Goal: Information Seeking & Learning: Find specific fact

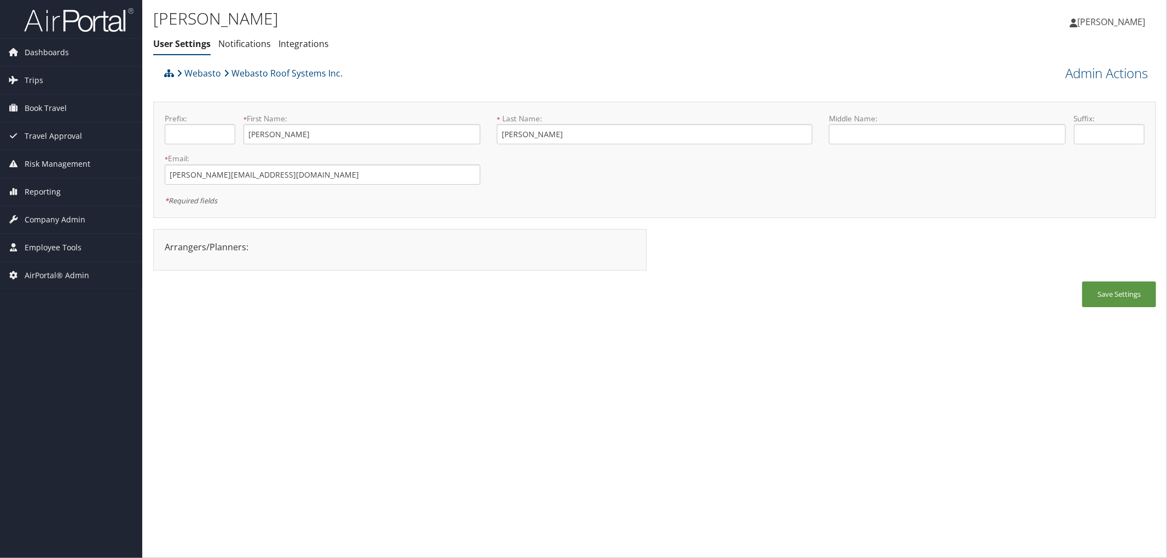
click at [449, 73] on div "Webasto Webasto Roof Systems Inc." at bounding box center [529, 77] width 736 height 30
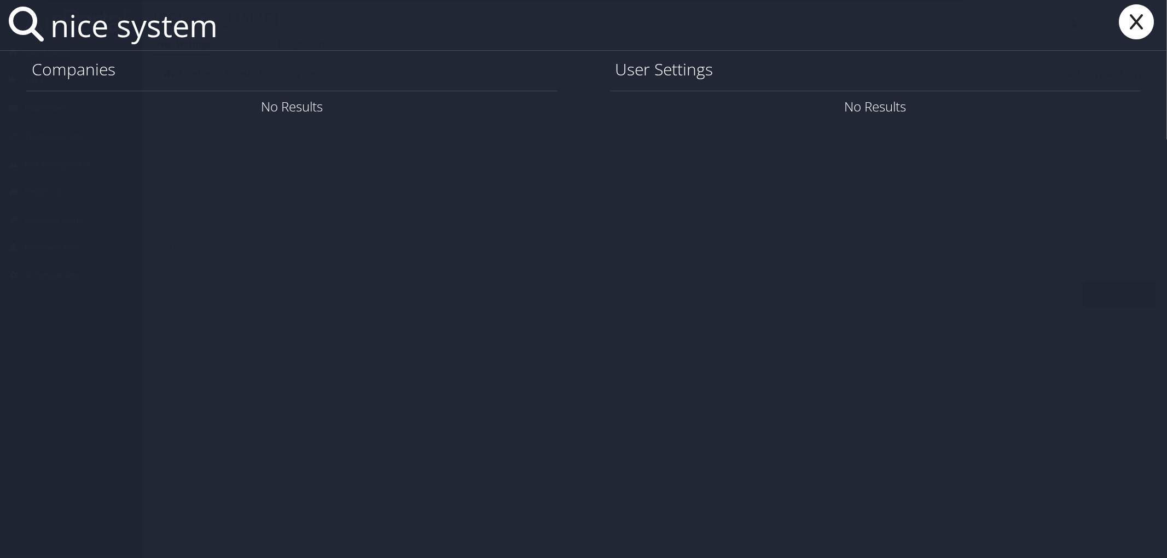
type input "nice system"
click at [486, 111] on link "Company Info" at bounding box center [510, 106] width 81 height 18
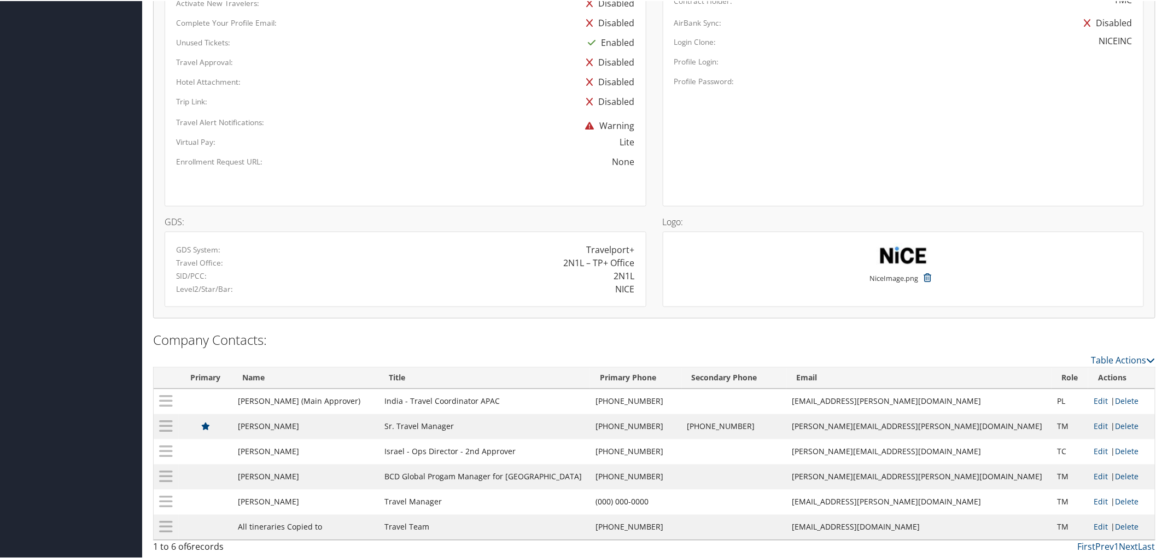
scroll to position [730, 0]
drag, startPoint x: 691, startPoint y: 423, endPoint x: 633, endPoint y: 428, distance: 58.2
click at [633, 428] on td "(551) 256-5412" at bounding box center [635, 425] width 91 height 25
copy td "(551) 256-5412"
click at [681, 439] on td "(972) 775-2315" at bounding box center [635, 451] width 91 height 25
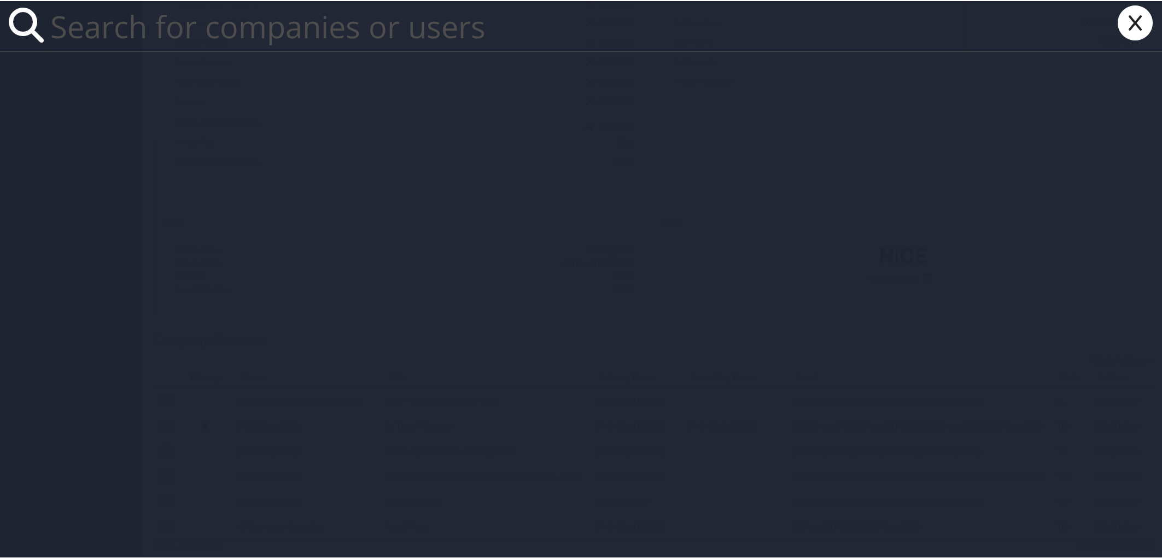
paste input "Astronics"
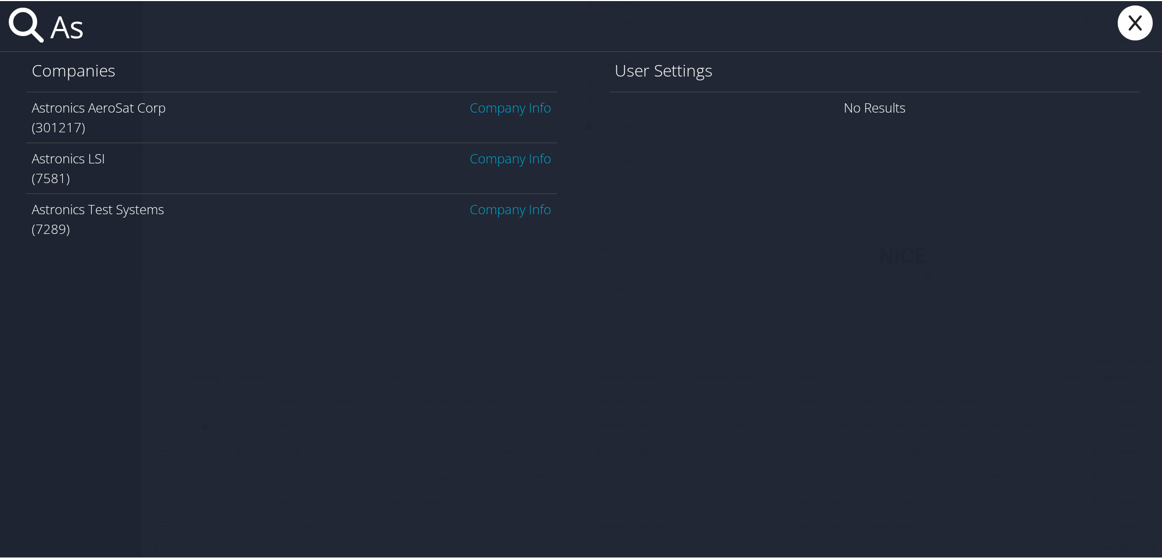
type input "A"
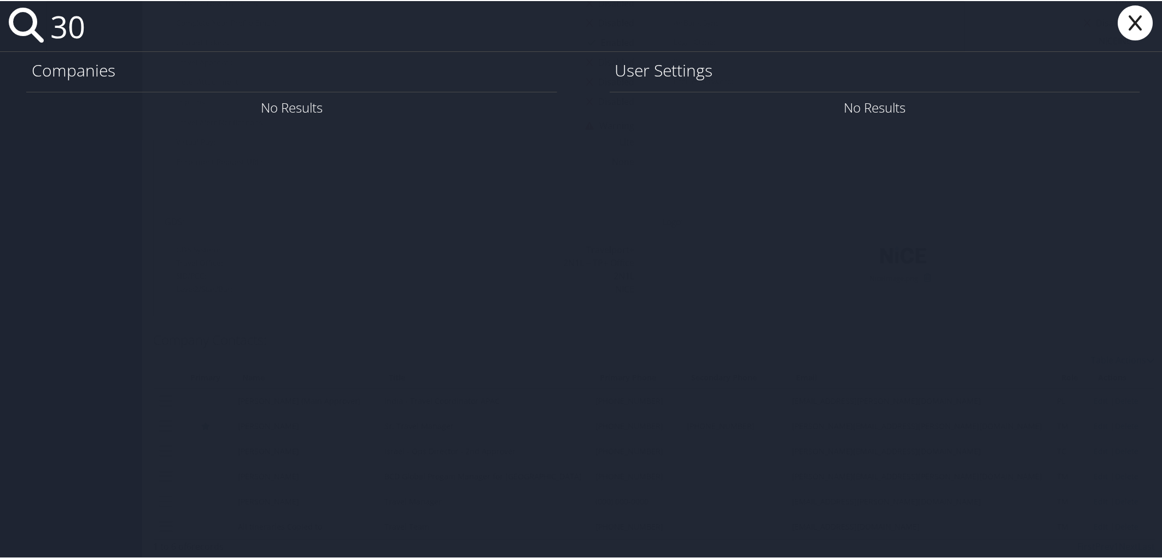
type input "3"
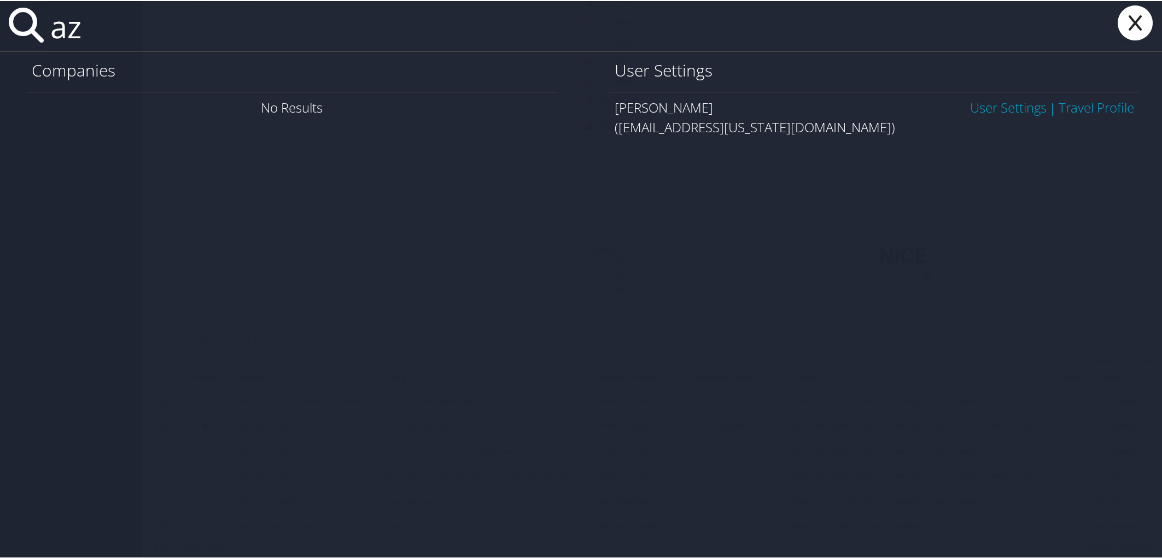
type input "a"
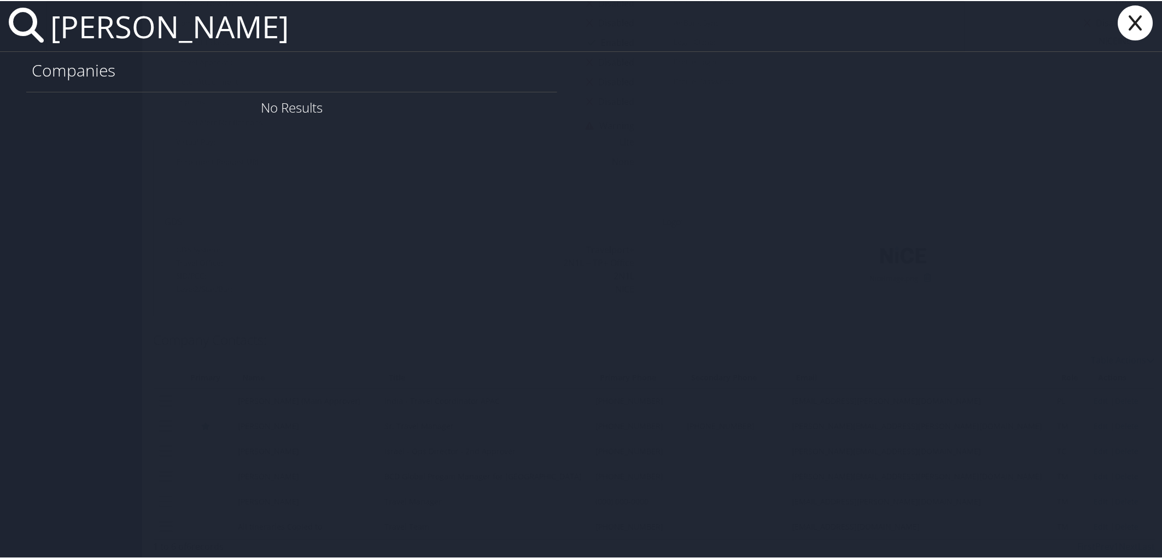
drag, startPoint x: 242, startPoint y: 28, endPoint x: 59, endPoint y: 39, distance: 183.0
click at [59, 39] on input "adam beach" at bounding box center [505, 25] width 919 height 50
paste input "adam.beach@astronics.com"
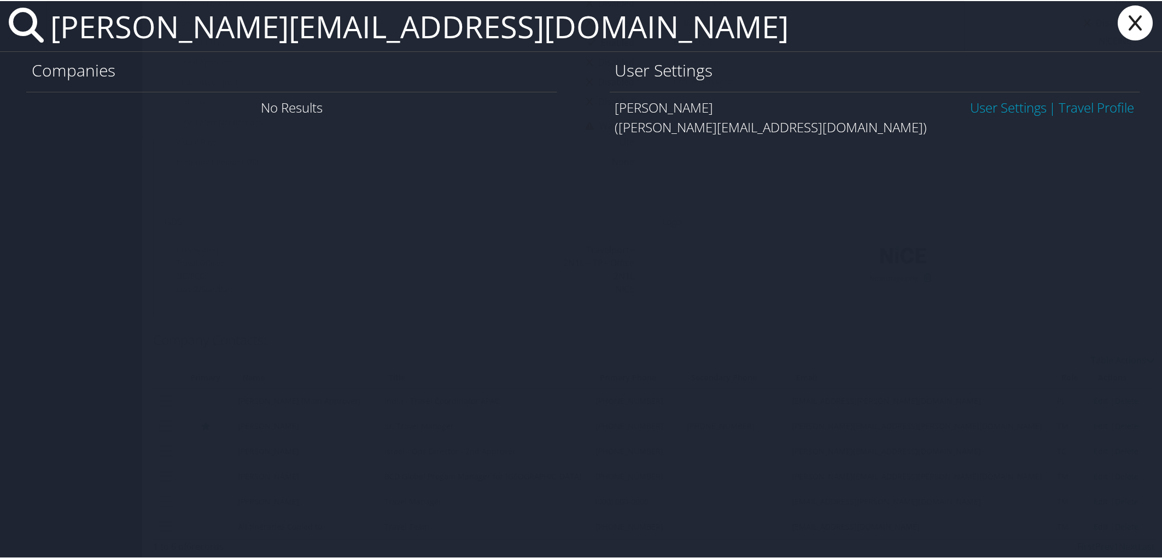
type input "adam.beach@astronics.com"
click at [972, 105] on link "User Settings" at bounding box center [1008, 106] width 77 height 18
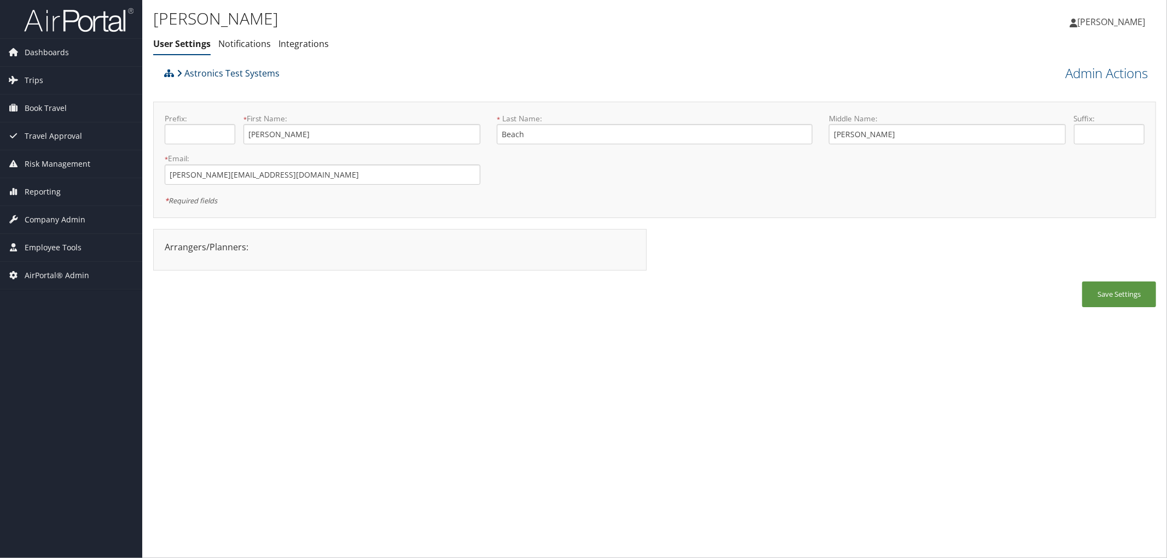
click at [266, 75] on link "Astronics Test Systems" at bounding box center [228, 73] width 103 height 22
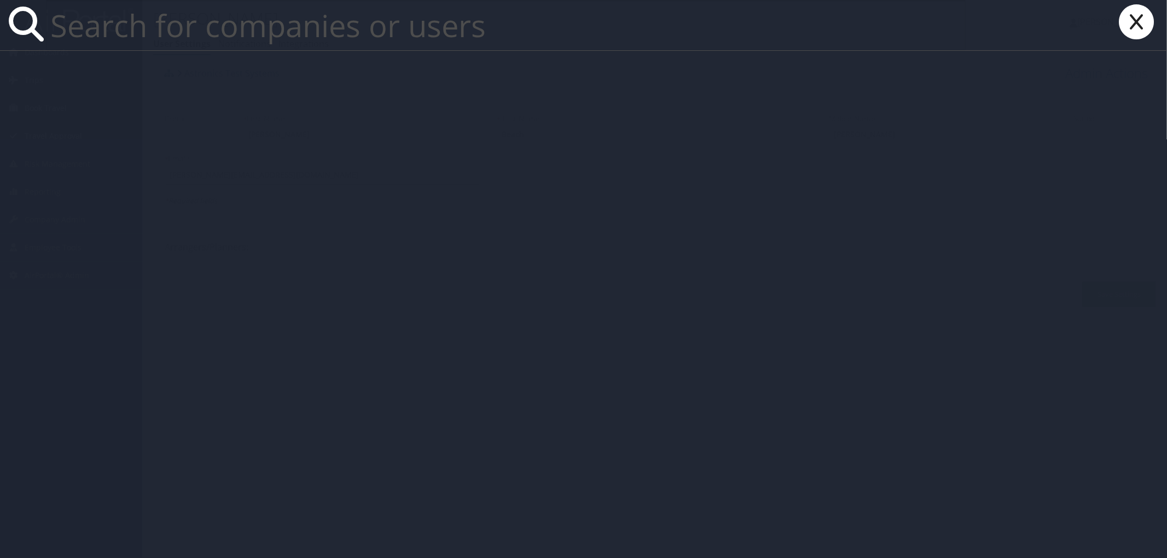
paste input "Xinghua mindy Shi"
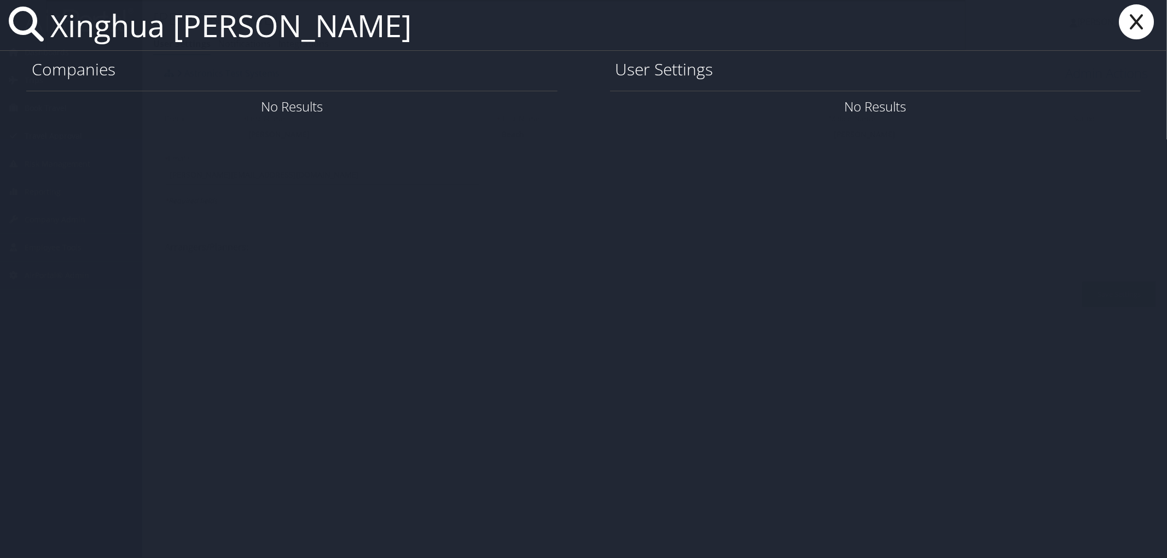
drag, startPoint x: 266, startPoint y: 28, endPoint x: 177, endPoint y: 26, distance: 88.6
click at [177, 26] on input "Xinghua mindy Shi" at bounding box center [505, 25] width 919 height 50
drag, startPoint x: 232, startPoint y: 28, endPoint x: 48, endPoint y: 20, distance: 185.1
click at [48, 20] on input "Xinghua Shi" at bounding box center [505, 25] width 919 height 50
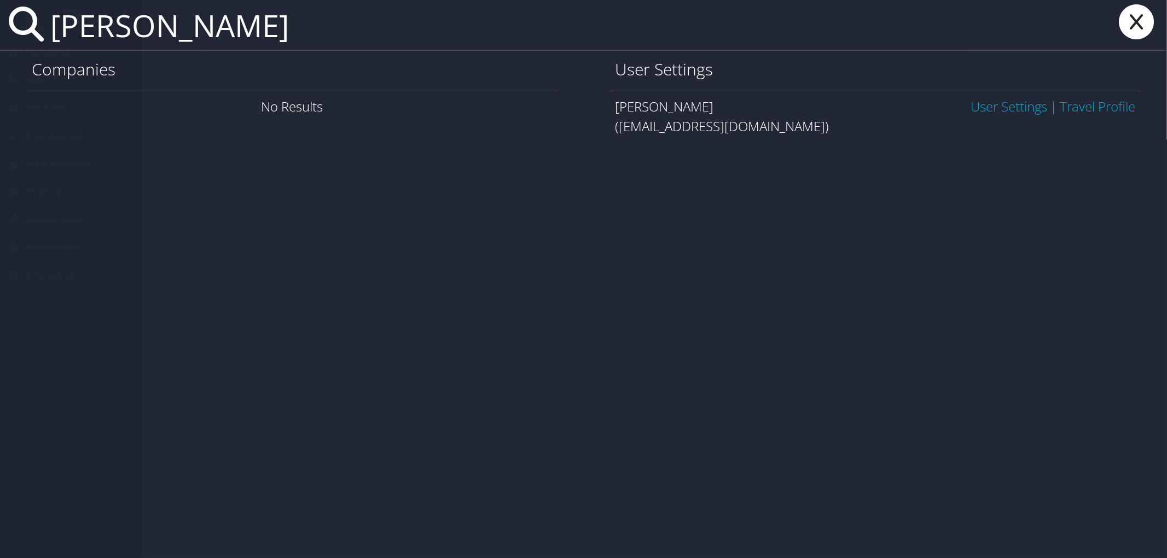
type input "luca foster"
click at [976, 108] on link "User Settings" at bounding box center [1008, 106] width 77 height 18
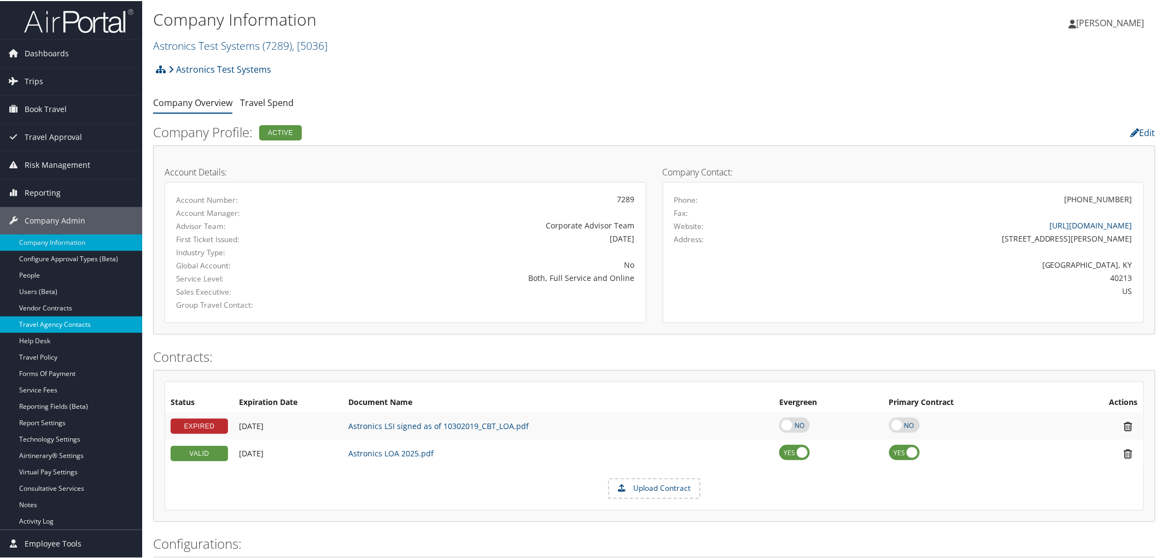
click at [60, 323] on link "Travel Agency Contacts" at bounding box center [71, 324] width 142 height 16
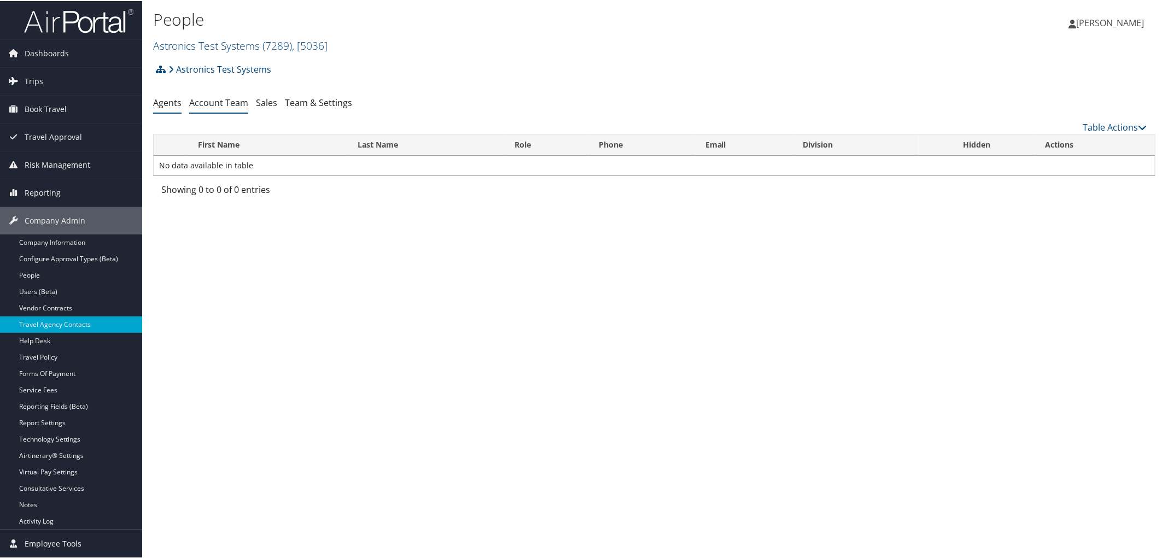
click at [214, 103] on link "Account Team" at bounding box center [218, 102] width 59 height 12
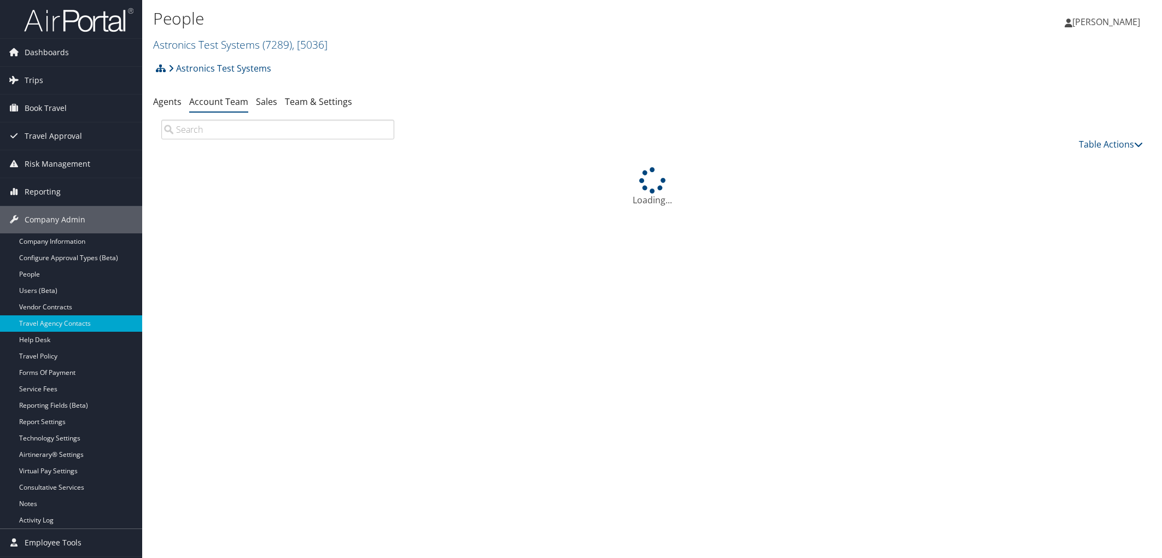
click at [299, 101] on link "Team & Settings" at bounding box center [318, 102] width 67 height 12
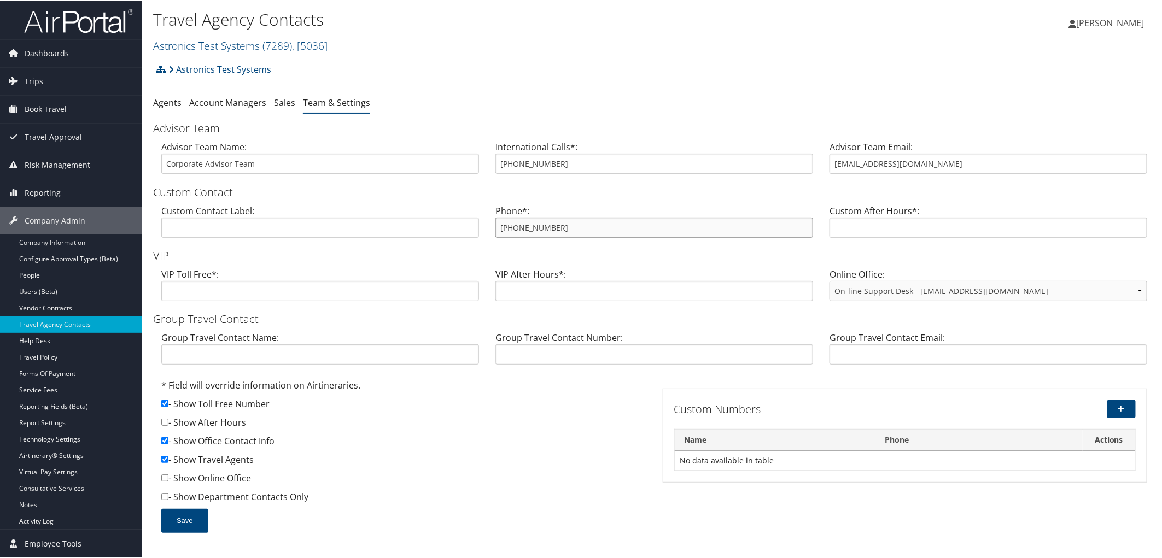
drag, startPoint x: 559, startPoint y: 231, endPoint x: 485, endPoint y: 228, distance: 75.0
click at [485, 228] on div "Custom Contact Label: Phone*: 855-993-3371 Custom After Hours*:" at bounding box center [654, 224] width 1002 height 42
drag, startPoint x: 907, startPoint y: 164, endPoint x: 828, endPoint y: 164, distance: 78.8
click at [830, 164] on input "trips@cbtravel.com" at bounding box center [989, 163] width 318 height 20
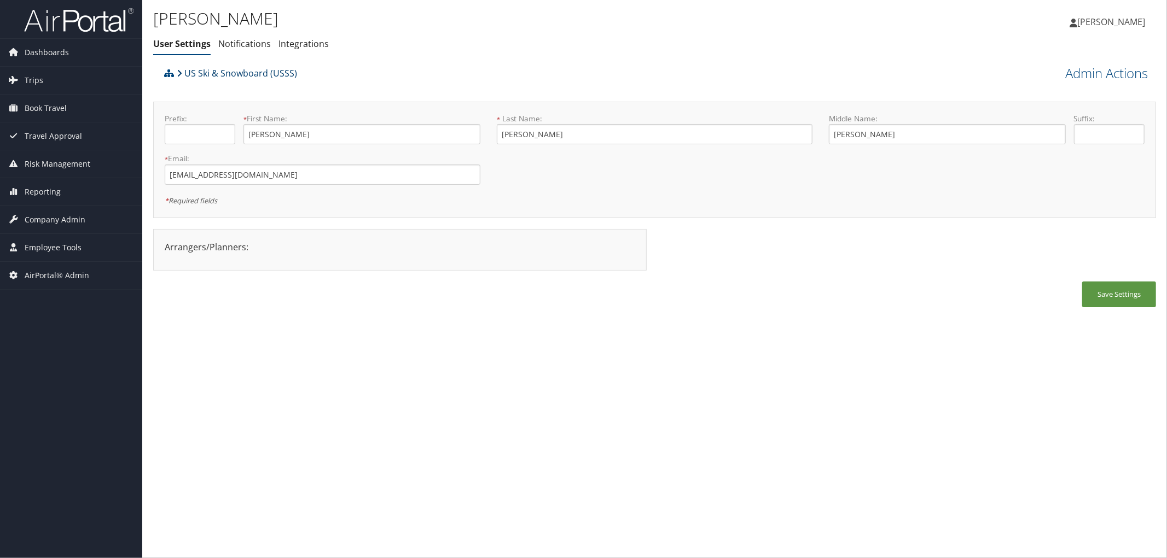
click at [206, 69] on link "US Ski & Snowboard (USSS)" at bounding box center [237, 73] width 120 height 22
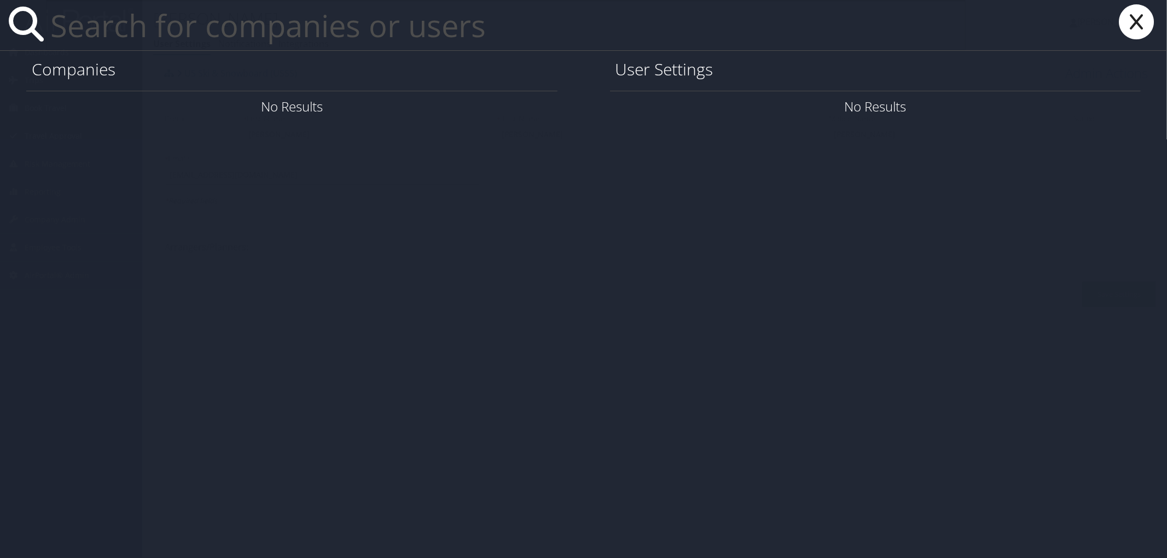
paste input "Yuchieh"
type input "Yuchieh"
click at [1131, 19] on icon at bounding box center [1136, 21] width 44 height 35
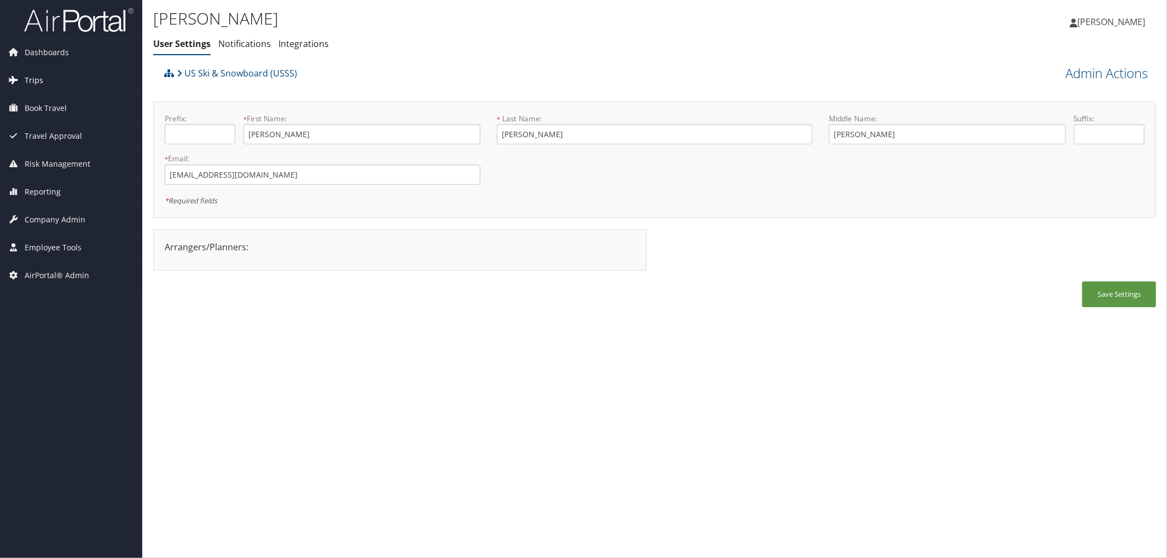
click at [32, 79] on span "Trips" at bounding box center [34, 80] width 19 height 27
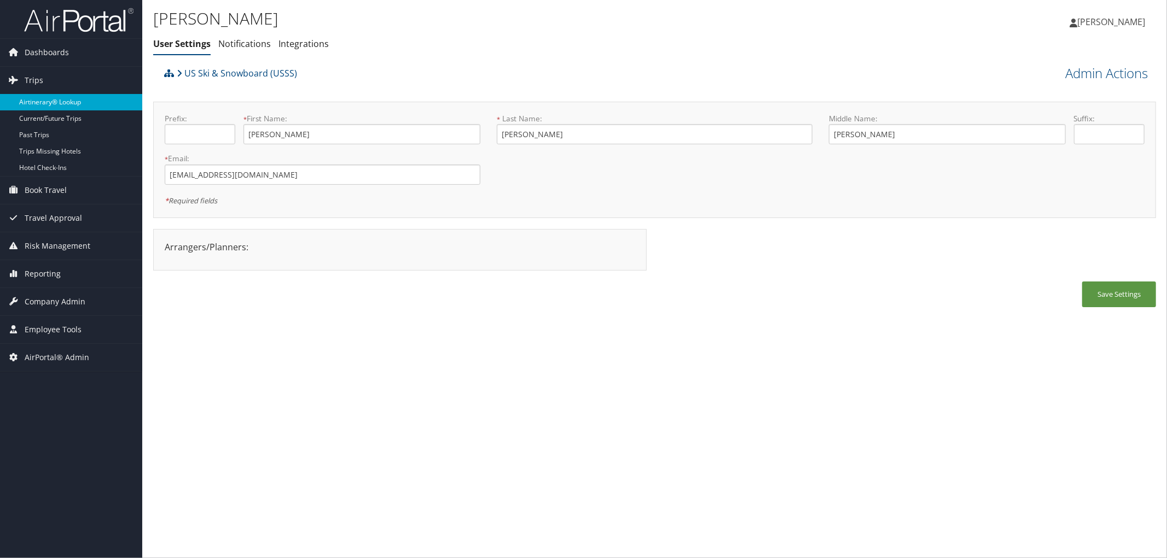
click at [78, 105] on link "Airtinerary® Lookup" at bounding box center [71, 102] width 142 height 16
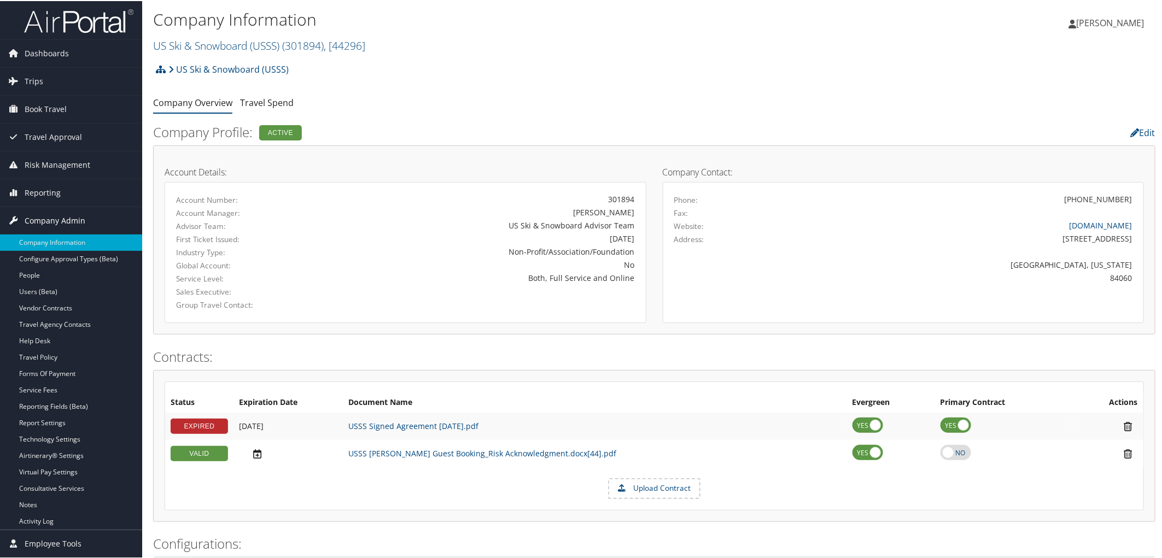
drag, startPoint x: 162, startPoint y: 226, endPoint x: 16, endPoint y: 226, distance: 145.5
drag, startPoint x: 16, startPoint y: 226, endPoint x: 353, endPoint y: 288, distance: 342.1
click at [358, 287] on div "Sales Executive:" at bounding box center [405, 290] width 475 height 13
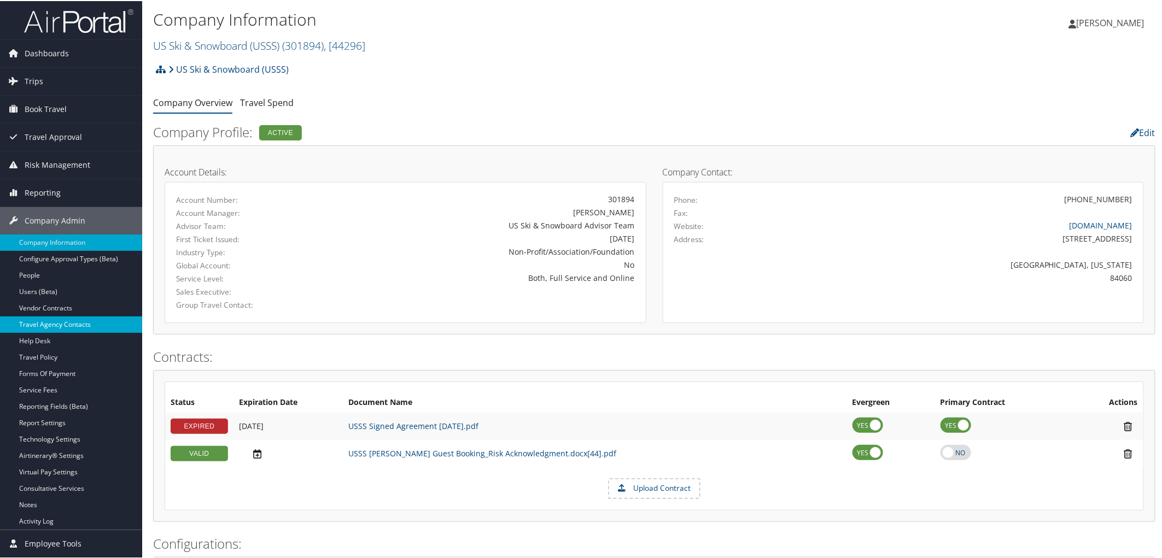
click at [57, 324] on link "Travel Agency Contacts" at bounding box center [71, 324] width 142 height 16
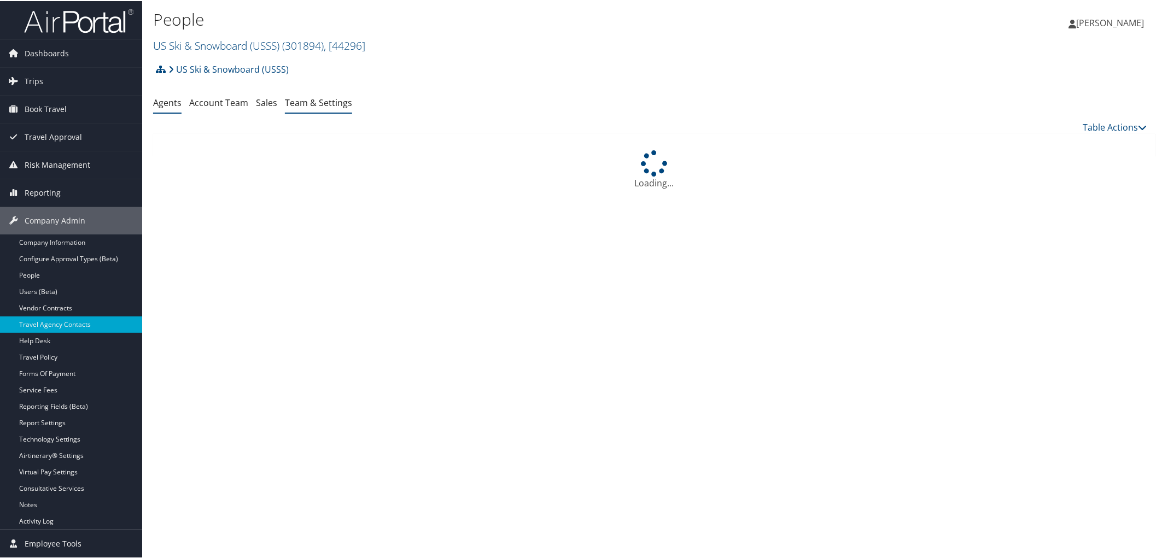
click at [330, 98] on link "Team & Settings" at bounding box center [318, 102] width 67 height 12
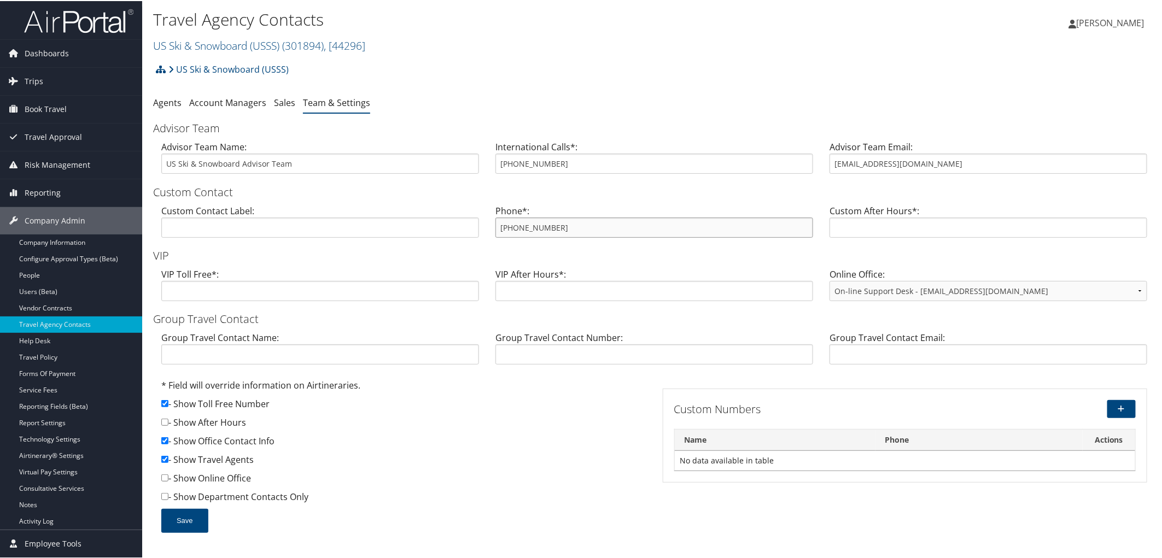
drag, startPoint x: 561, startPoint y: 223, endPoint x: 460, endPoint y: 231, distance: 101.0
click at [460, 231] on div "Custom Contact Label: Phone*: [PHONE_NUMBER] Custom After Hours*:" at bounding box center [654, 224] width 1002 height 42
drag, startPoint x: 834, startPoint y: 155, endPoint x: 807, endPoint y: 157, distance: 26.8
click at [807, 157] on div "Advisor Team Name: US Ski & Snowboard Advisor Team International Calls*: 801-61…" at bounding box center [654, 160] width 1002 height 42
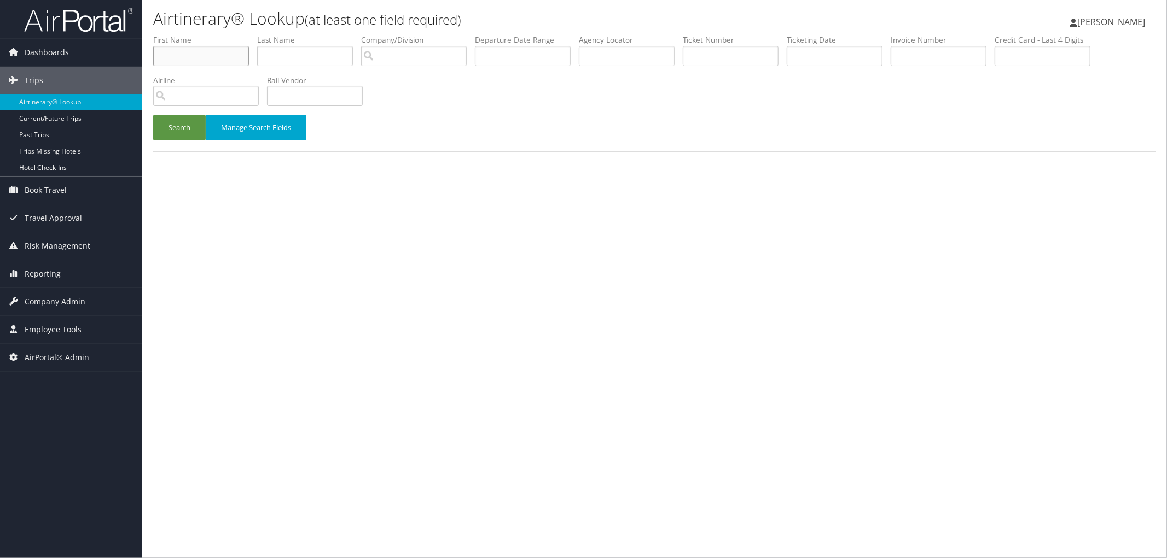
click at [201, 53] on input "text" at bounding box center [201, 56] width 96 height 20
paste input "Yuchieh"
type input "Yuchieh"
click at [289, 53] on input "text" at bounding box center [305, 56] width 96 height 20
type input "chen"
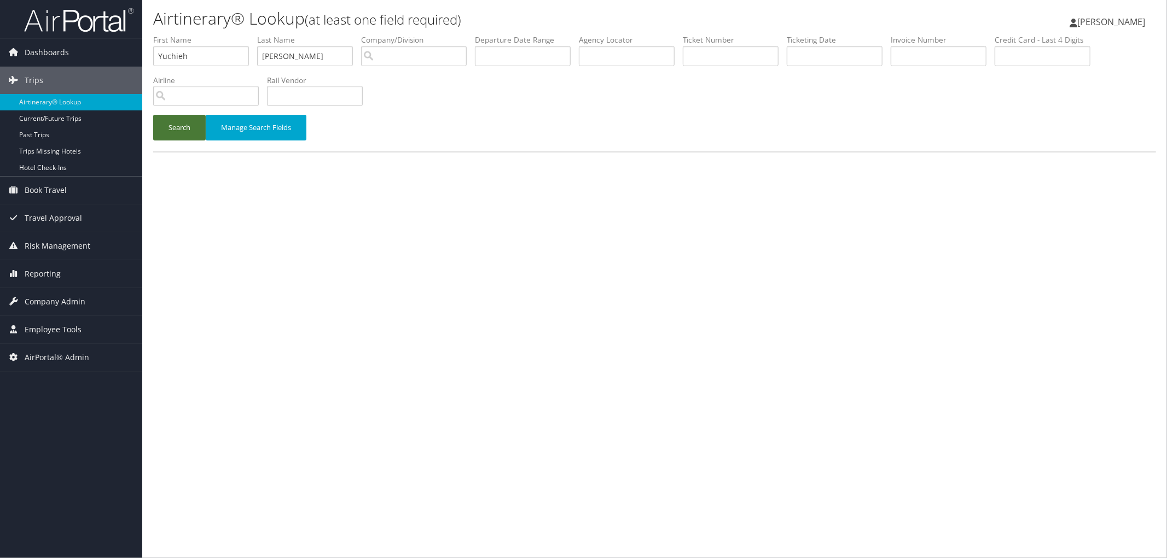
click at [182, 127] on button "Search" at bounding box center [179, 128] width 53 height 26
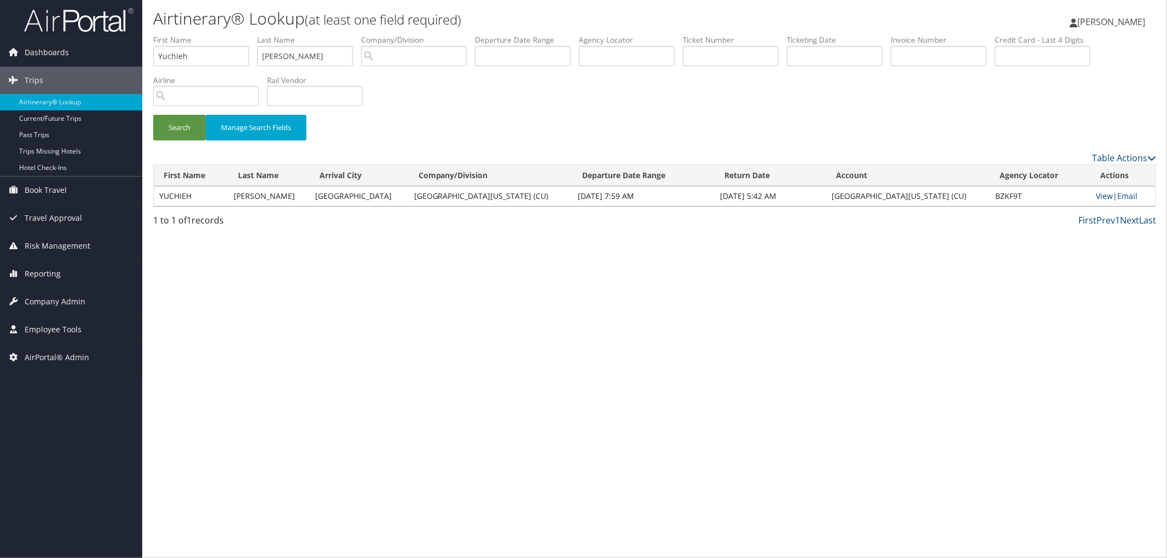
click at [1098, 196] on link "View" at bounding box center [1104, 196] width 17 height 10
drag, startPoint x: 204, startPoint y: 56, endPoint x: 132, endPoint y: 55, distance: 72.2
click at [132, 55] on div "Dashboards AirPortal 360™ (Manager) AirPortal 360™ (Agent) My Travel Dashboard …" at bounding box center [583, 279] width 1167 height 558
type input "angelo"
click at [153, 115] on button "Search" at bounding box center [179, 128] width 53 height 26
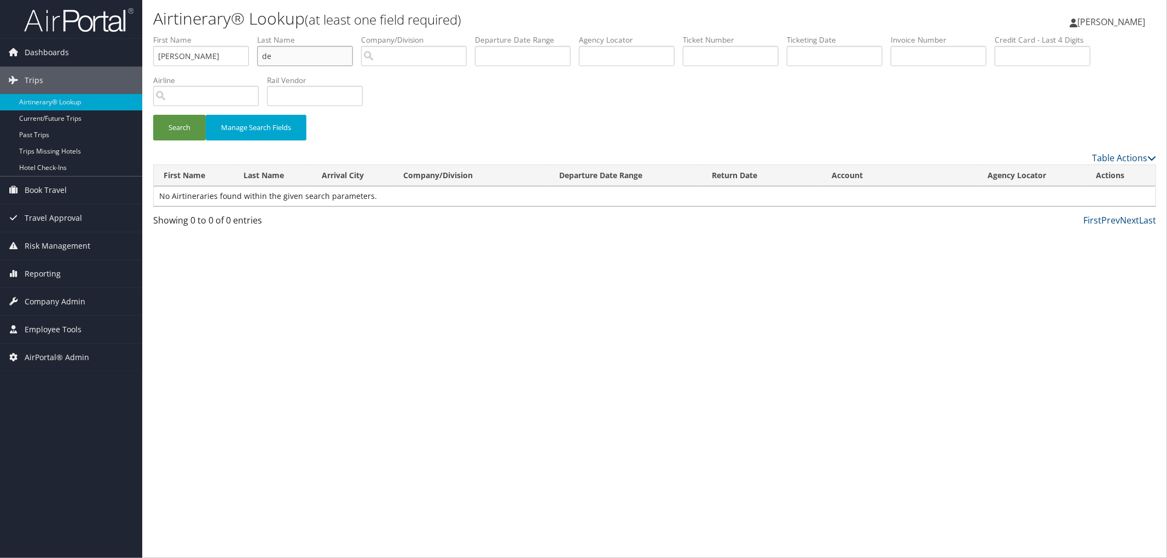
type input "d"
click at [458, 65] on input "search" at bounding box center [414, 56] width 106 height 20
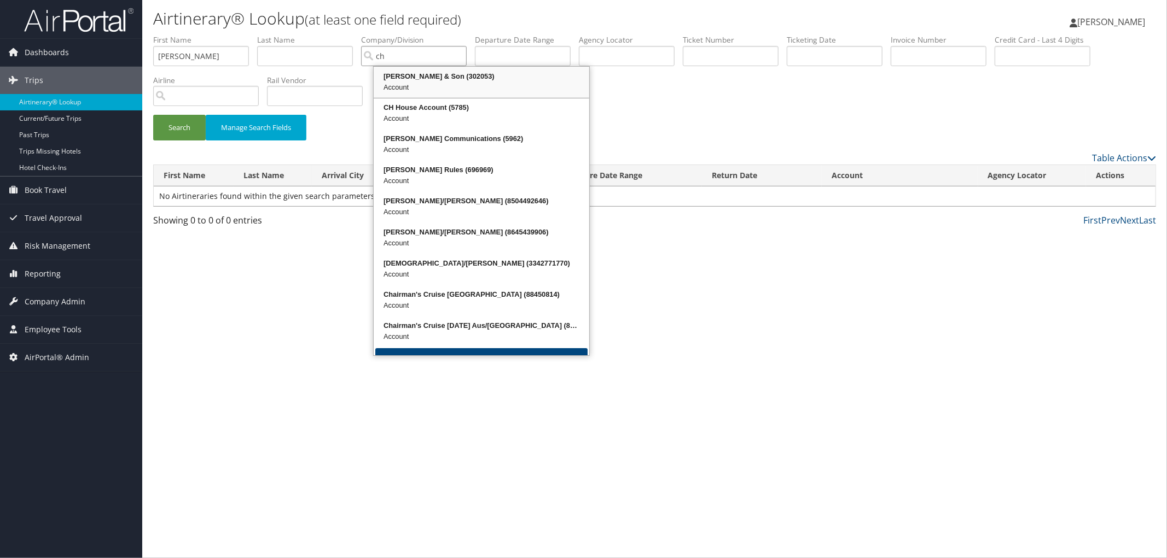
click at [419, 84] on div "Account" at bounding box center [481, 87] width 212 height 11
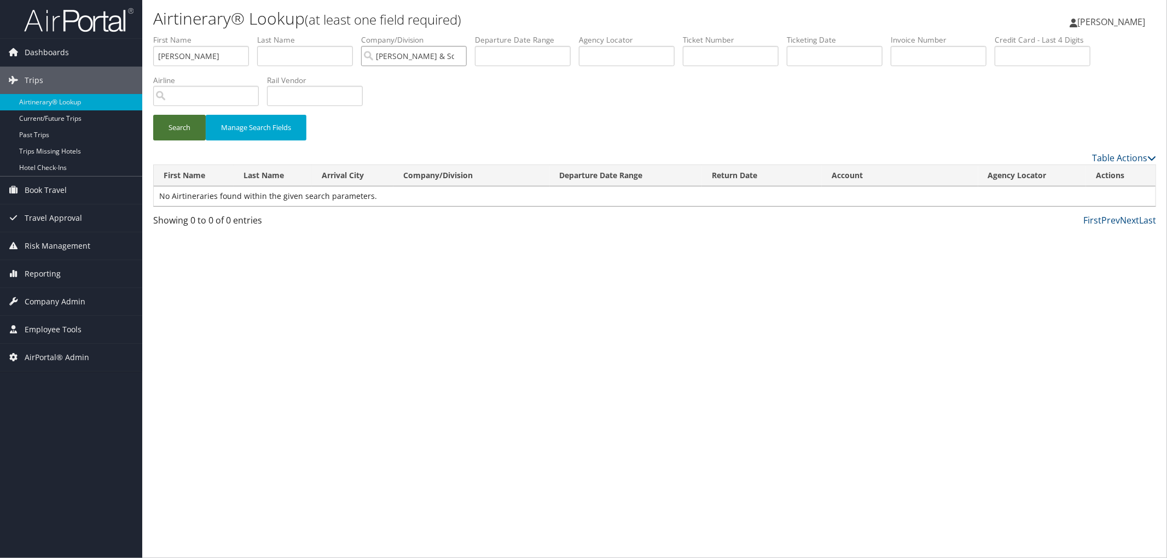
type input "CH Guenther & Son"
click at [188, 124] on button "Search" at bounding box center [179, 128] width 53 height 26
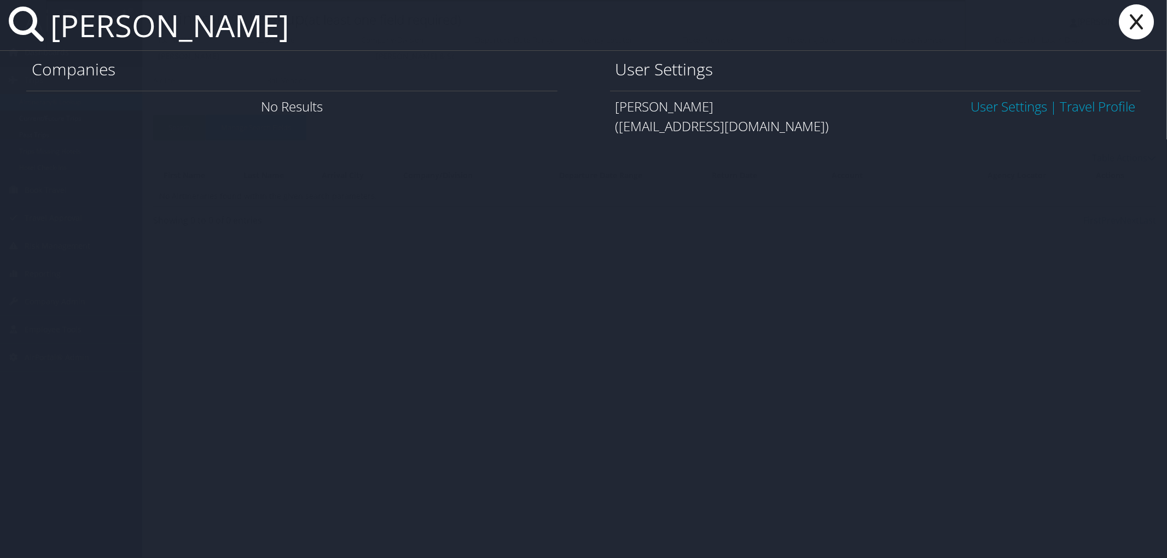
type input "angela hooper"
click at [1047, 110] on span "|" at bounding box center [1053, 106] width 13 height 18
click at [1025, 110] on link "User Settings" at bounding box center [1008, 106] width 77 height 18
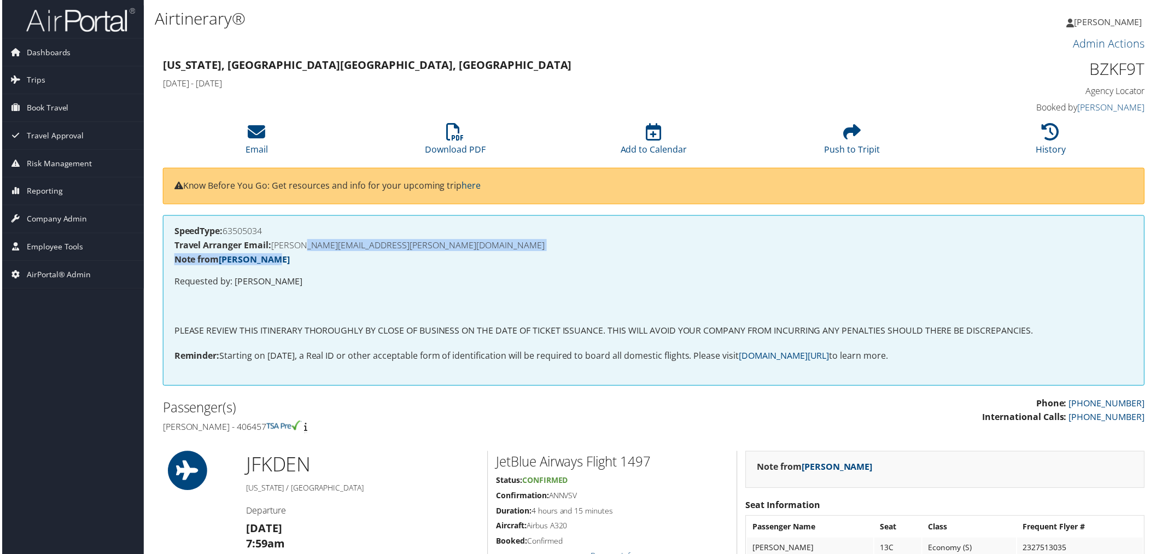
drag, startPoint x: 399, startPoint y: 252, endPoint x: 300, endPoint y: 247, distance: 99.7
click at [300, 247] on div "SpeedType: 63505034 Travel Arranger Email: [PERSON_NAME][EMAIL_ADDRESS][PERSON_…" at bounding box center [654, 301] width 986 height 171
click at [276, 247] on h4 "Travel Arranger Email: [PERSON_NAME][EMAIL_ADDRESS][PERSON_NAME][DOMAIN_NAME]" at bounding box center [654, 246] width 963 height 9
drag, startPoint x: 273, startPoint y: 244, endPoint x: 399, endPoint y: 241, distance: 125.8
click at [399, 242] on h4 "Travel Arranger Email: [PERSON_NAME][EMAIL_ADDRESS][PERSON_NAME][DOMAIN_NAME]" at bounding box center [654, 246] width 963 height 9
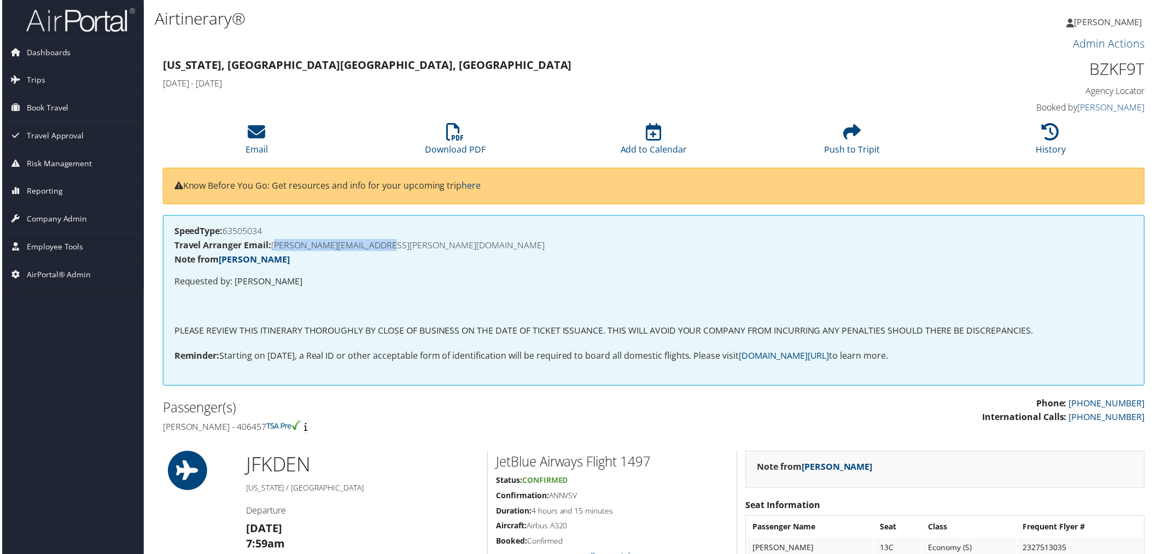
copy h4 "[PERSON_NAME][EMAIL_ADDRESS][PERSON_NAME][DOMAIN_NAME]"
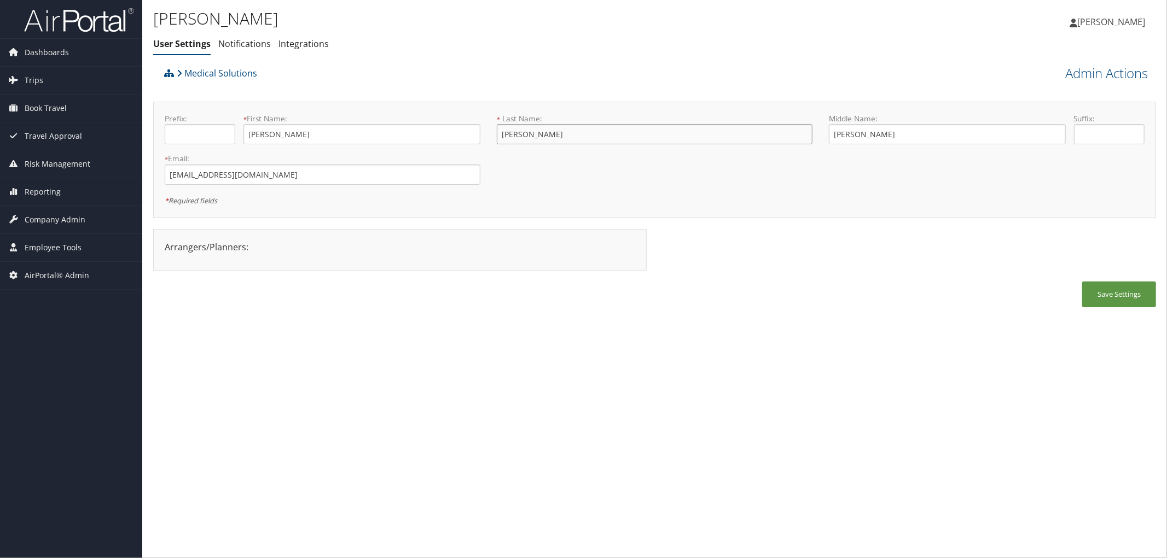
drag, startPoint x: 556, startPoint y: 129, endPoint x: 456, endPoint y: 140, distance: 100.1
click at [456, 113] on form "Prefix: * First Name: [PERSON_NAME] This field is required * Last Name: [PERSON…" at bounding box center [654, 113] width 996 height 0
type input "[PERSON_NAME]"
click at [1112, 290] on button "Save Settings" at bounding box center [1119, 295] width 74 height 26
type input "R"
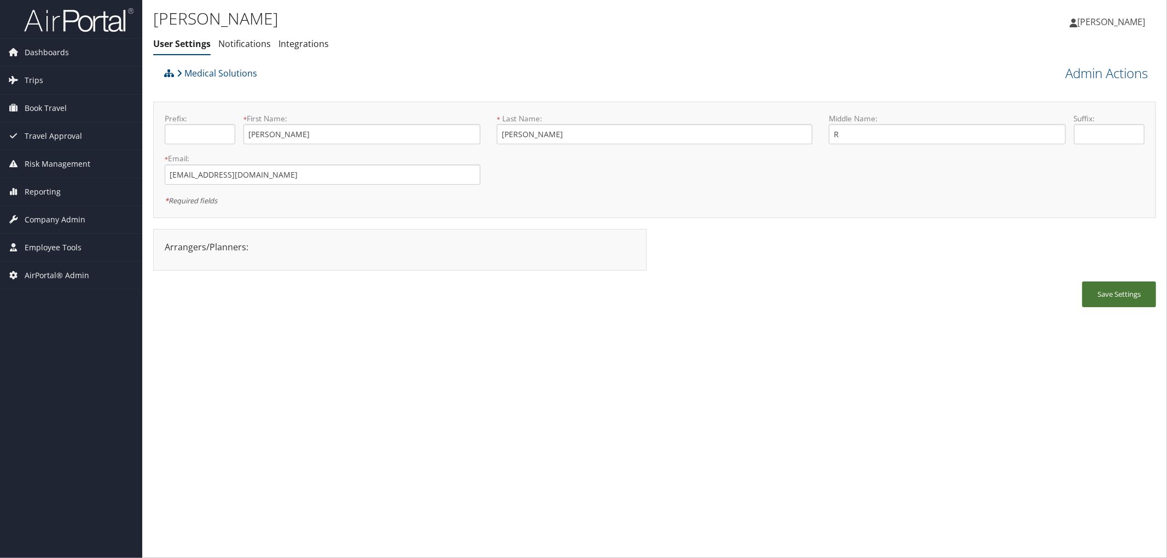
click at [1113, 294] on button "Save Settings" at bounding box center [1119, 295] width 74 height 26
click at [1131, 73] on link "Admin Actions" at bounding box center [1106, 73] width 83 height 19
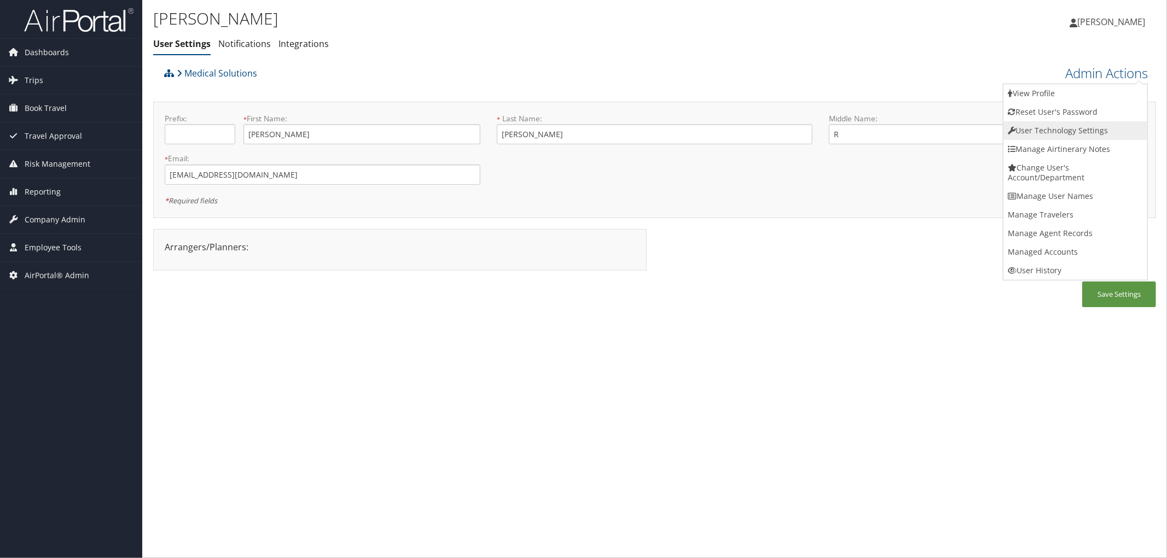
click at [1057, 126] on link "User Technology Settings" at bounding box center [1075, 130] width 144 height 19
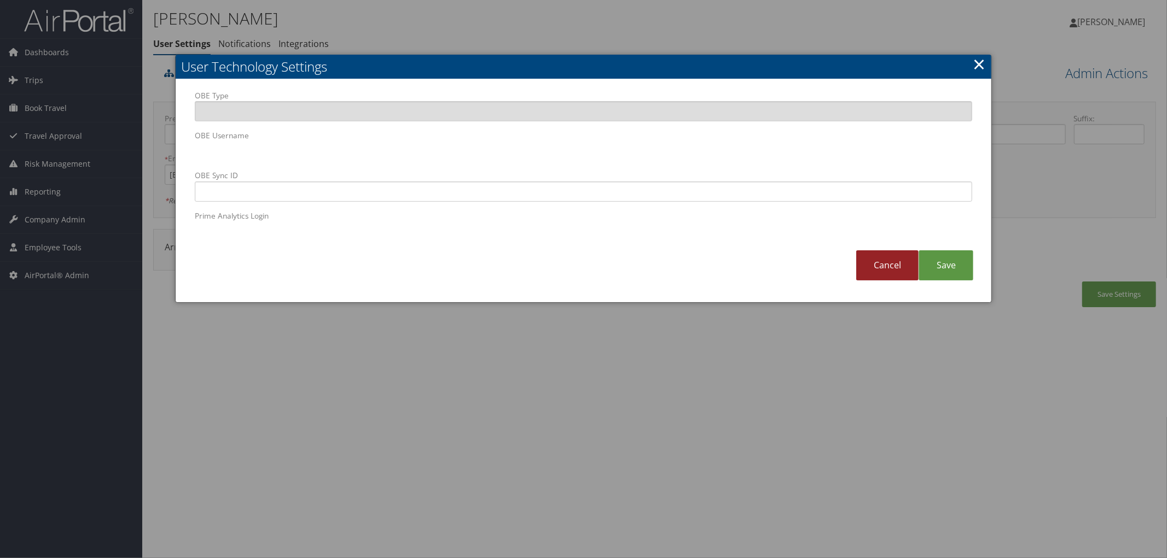
click at [880, 276] on link "Cancel" at bounding box center [887, 265] width 62 height 30
